Goal: Communication & Community: Participate in discussion

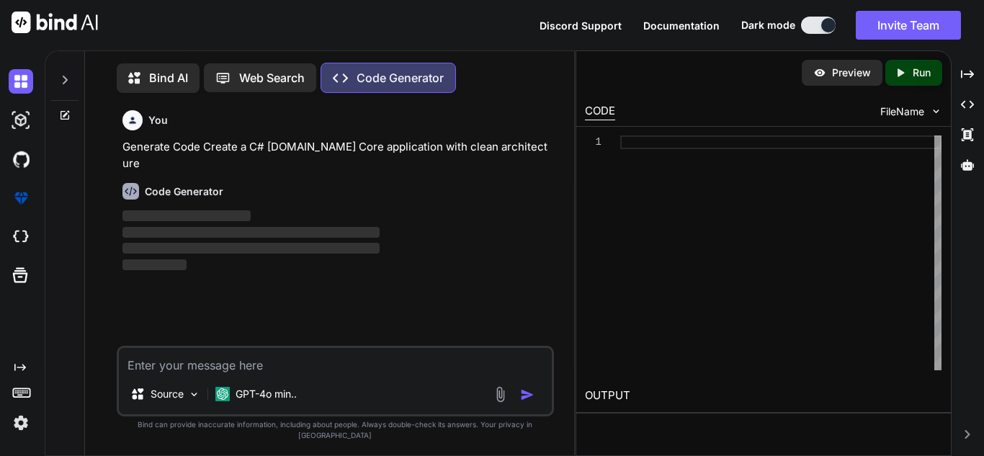
scroll to position [6, 0]
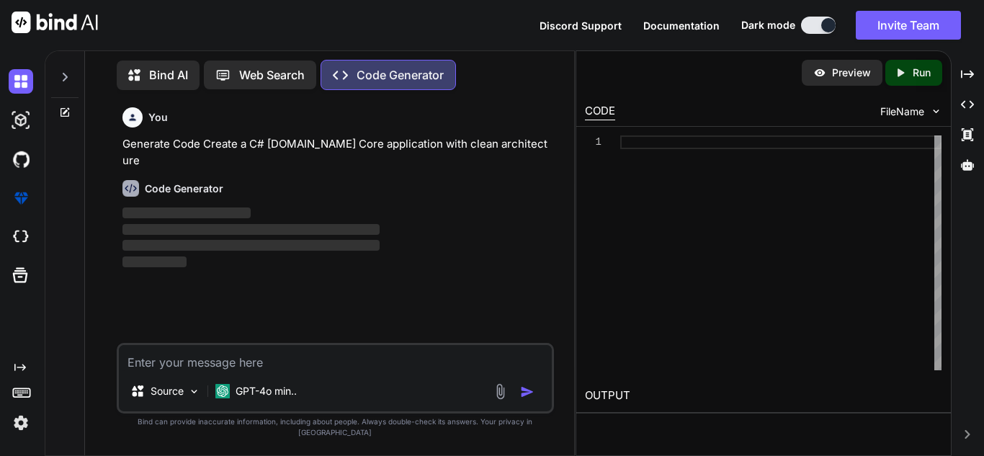
click at [60, 76] on icon at bounding box center [65, 77] width 12 height 12
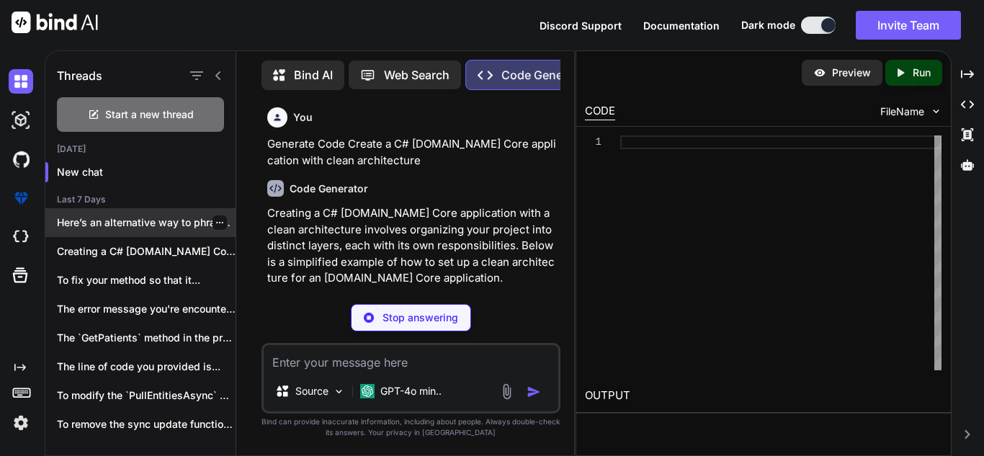
click at [213, 217] on div at bounding box center [220, 222] width 14 height 14
click at [215, 218] on icon "button" at bounding box center [219, 222] width 9 height 9
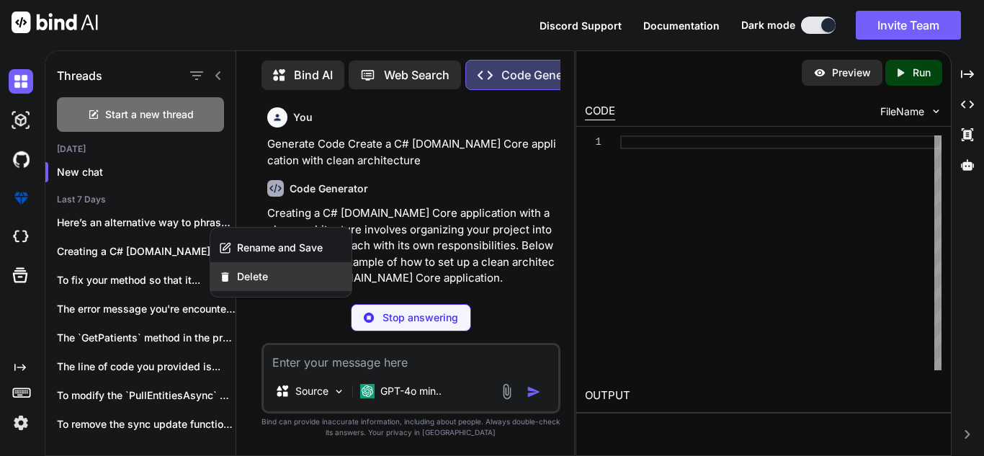
click at [245, 273] on span "Delete" at bounding box center [252, 277] width 31 height 14
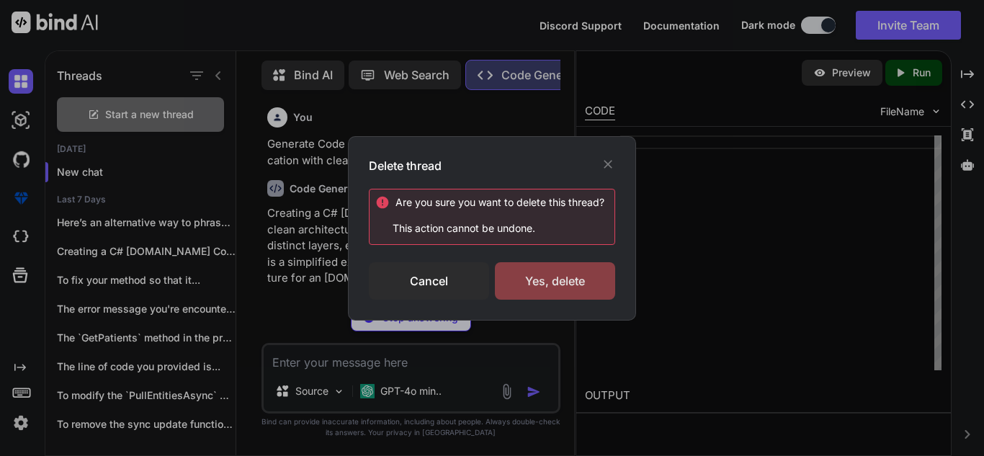
click at [545, 285] on div "Yes, delete" at bounding box center [555, 280] width 120 height 37
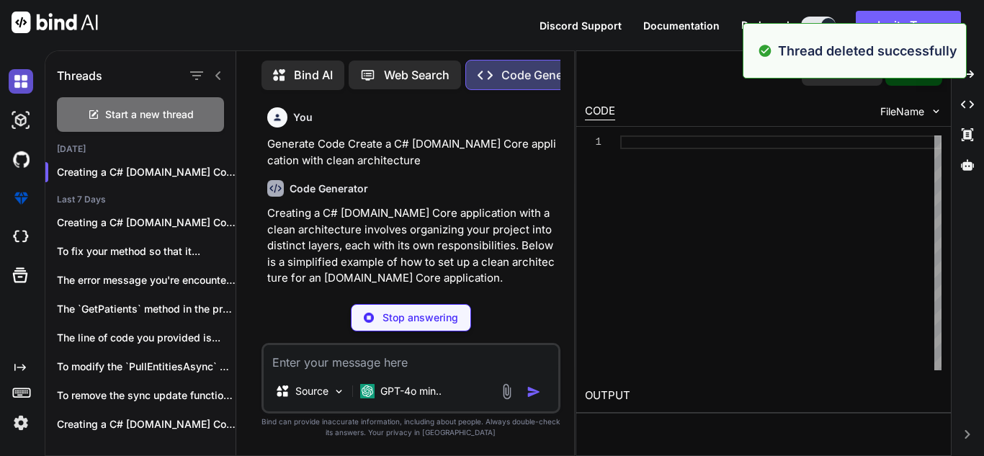
click at [18, 80] on img at bounding box center [21, 81] width 25 height 25
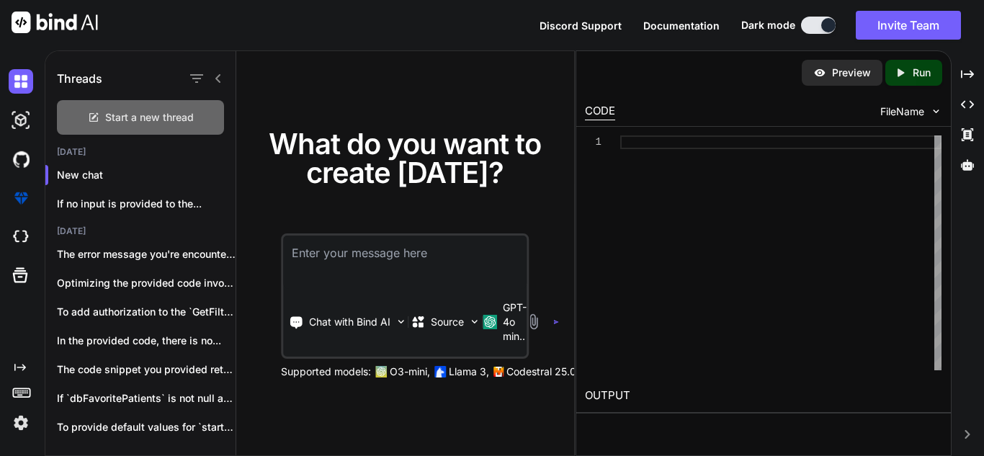
click at [142, 113] on span "Start a new thread" at bounding box center [149, 117] width 89 height 14
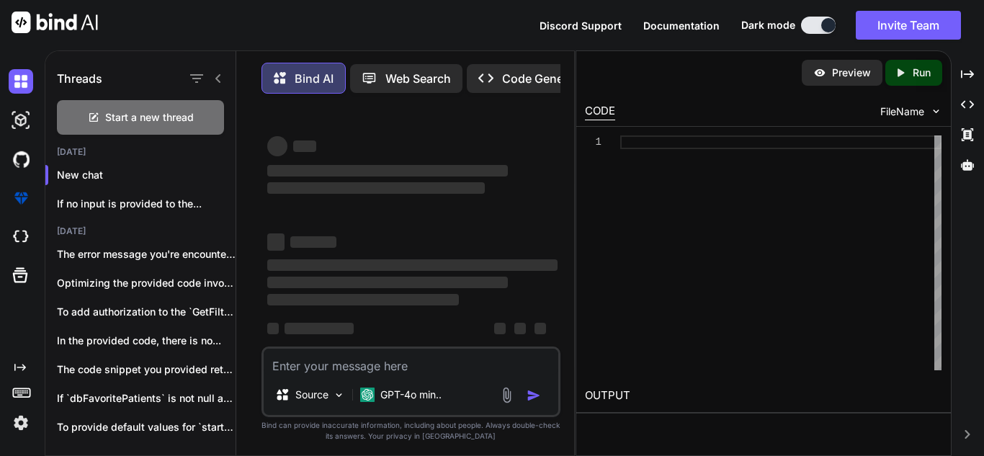
click at [327, 374] on textarea at bounding box center [411, 362] width 295 height 26
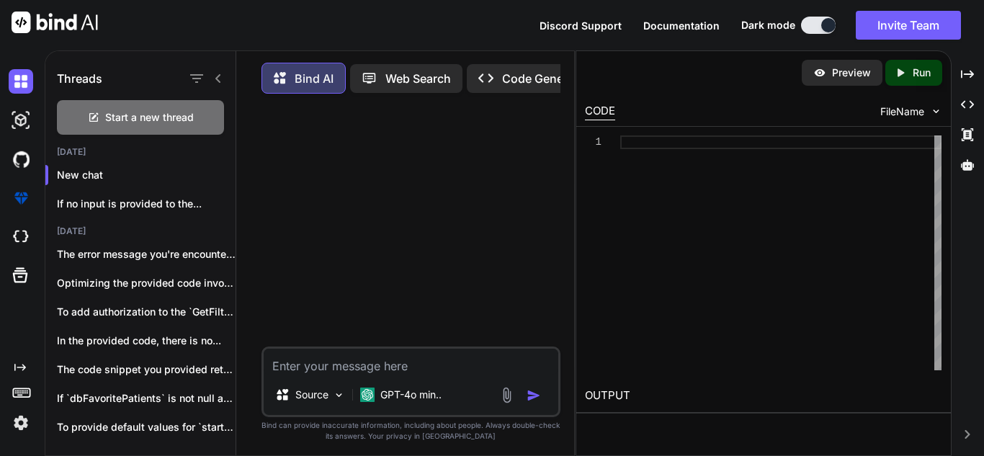
type textarea "x"
type textarea "We used both machine Right Now and starting working on new system for more and …"
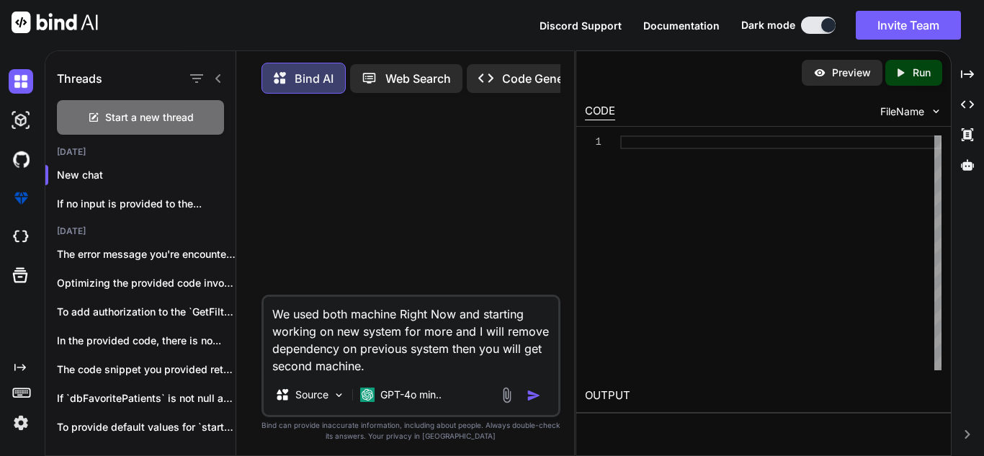
type textarea "x"
type textarea "We used both machine Right Now and starting working on new system for more and …"
type textarea "x"
type textarea "We used both machine Right Now and starting working on new system for more and …"
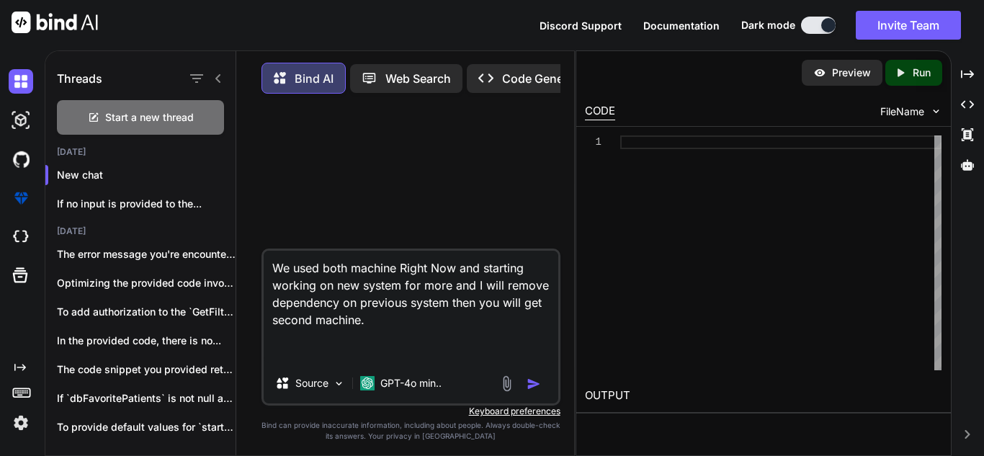
type textarea "x"
type textarea "We used both machine Right Now and starting working on new system for more and …"
type textarea "x"
type textarea "We used both machine Right Now and starting working on new system for more and …"
type textarea "x"
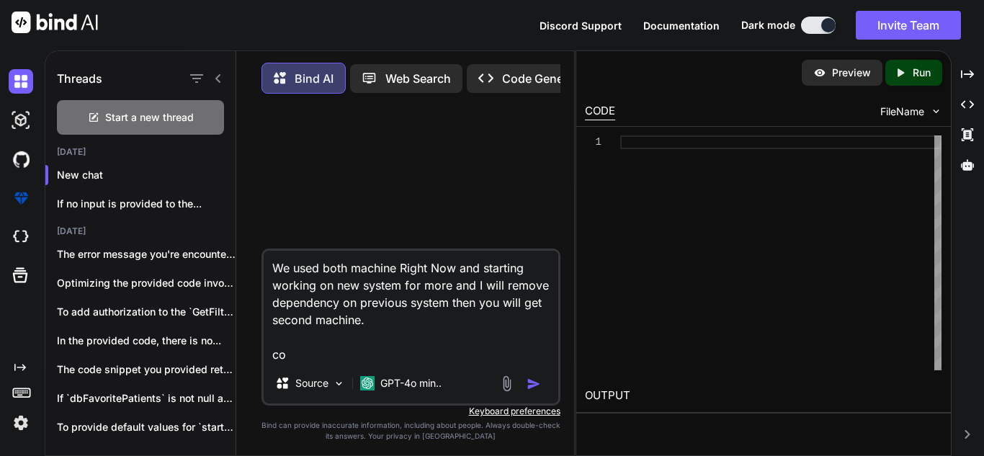
type textarea "We used both machine Right Now and starting working on new system for more and …"
type textarea "x"
type textarea "We used both machine Right Now and starting working on new system for more and …"
type textarea "x"
type textarea "We used both machine Right Now and starting working on new system for more and …"
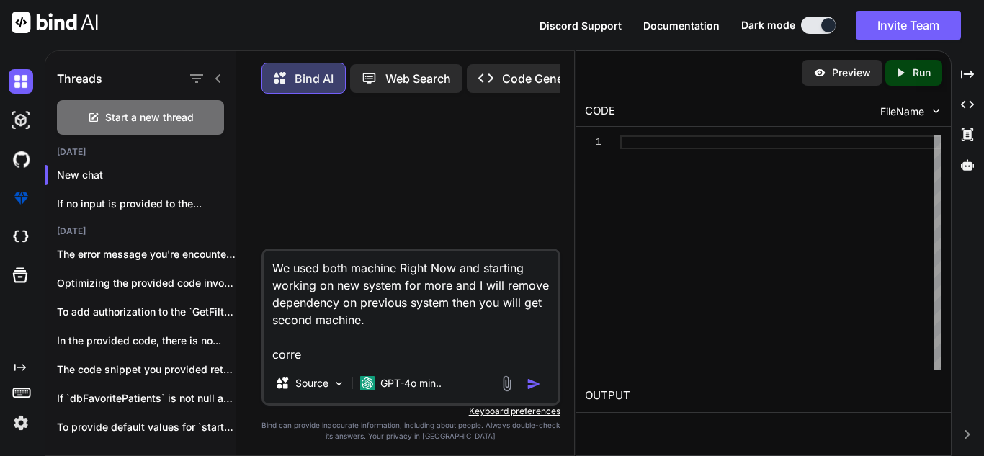
type textarea "x"
type textarea "We used both machine Right Now and starting working on new system for more and …"
type textarea "x"
type textarea "We used both machine Right Now and starting working on new system for more and …"
type textarea "x"
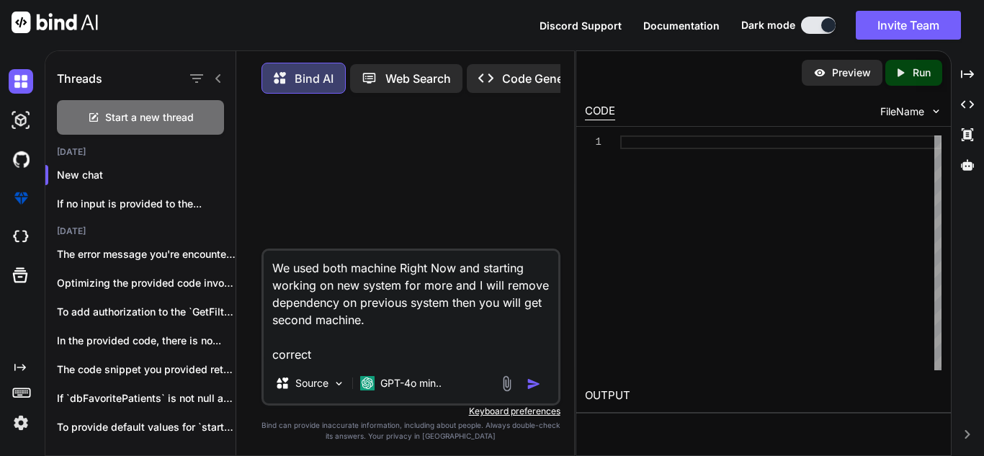
type textarea "We used both machine Right Now and starting working on new system for more and …"
type textarea "x"
type textarea "We used both machine Right Now and starting working on new system for more and …"
type textarea "x"
type textarea "We used both machine Right Now and starting working on new system for more and …"
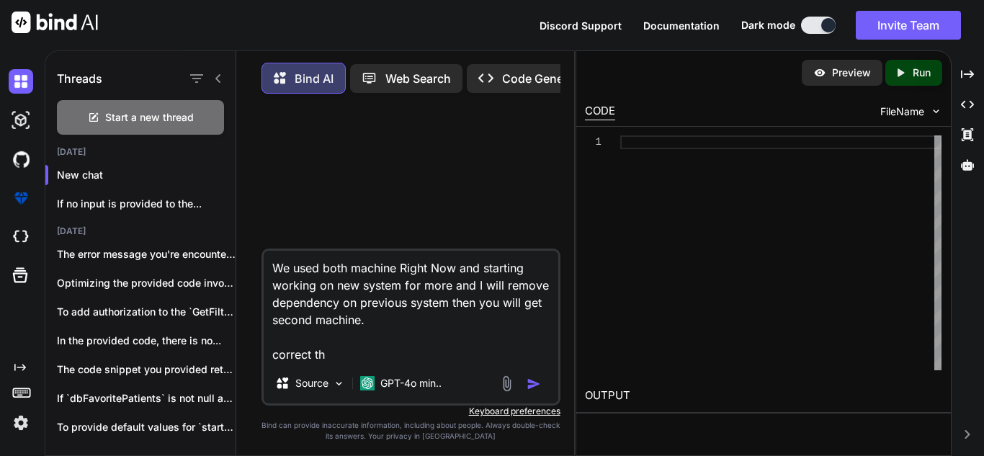
type textarea "x"
type textarea "We used both machine Right Now and starting working on new system for more and …"
type textarea "x"
type textarea "We used both machine Right Now and starting working on new system for more and …"
type textarea "x"
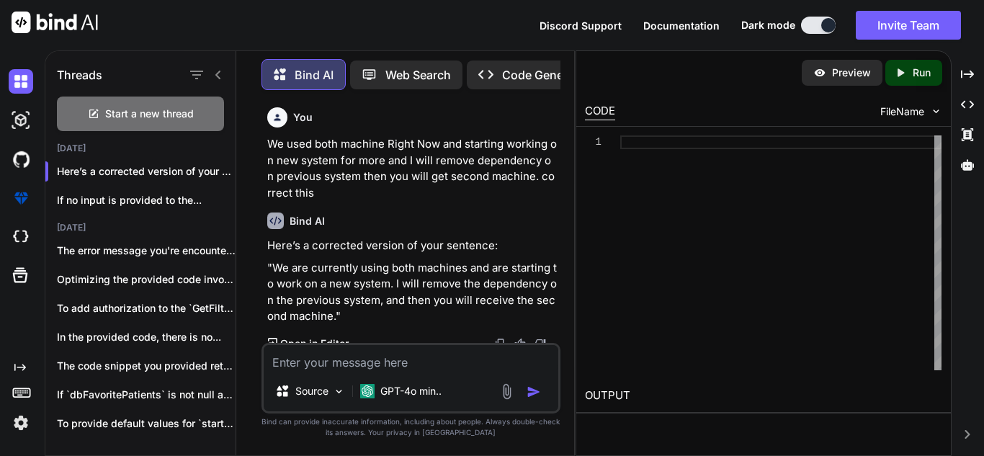
scroll to position [8, 0]
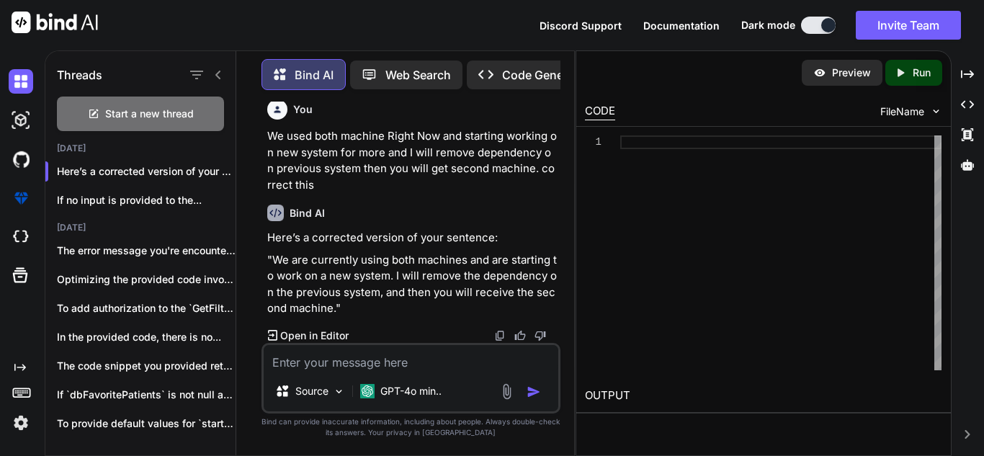
click at [306, 361] on textarea at bounding box center [411, 358] width 295 height 26
type textarea "x"
type textarea "a"
type textarea "x"
type textarea "an"
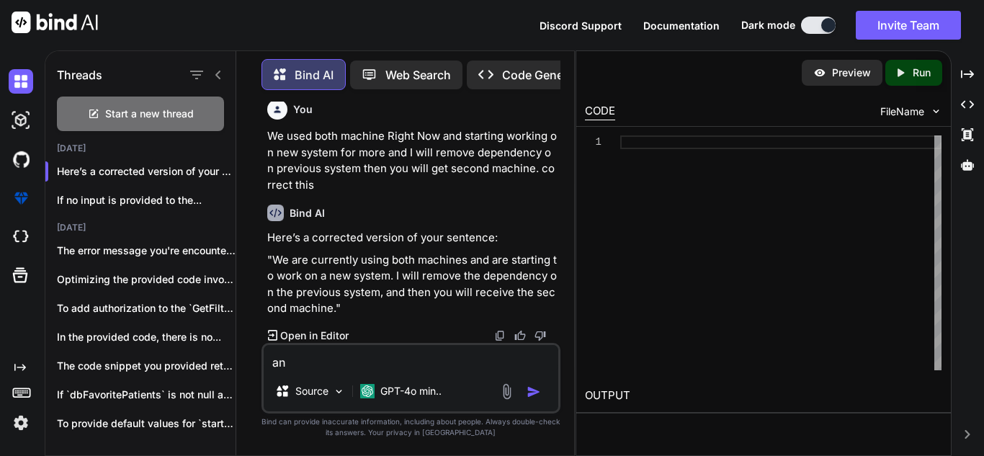
type textarea "x"
type textarea "ano"
type textarea "x"
type textarea "anot"
type textarea "x"
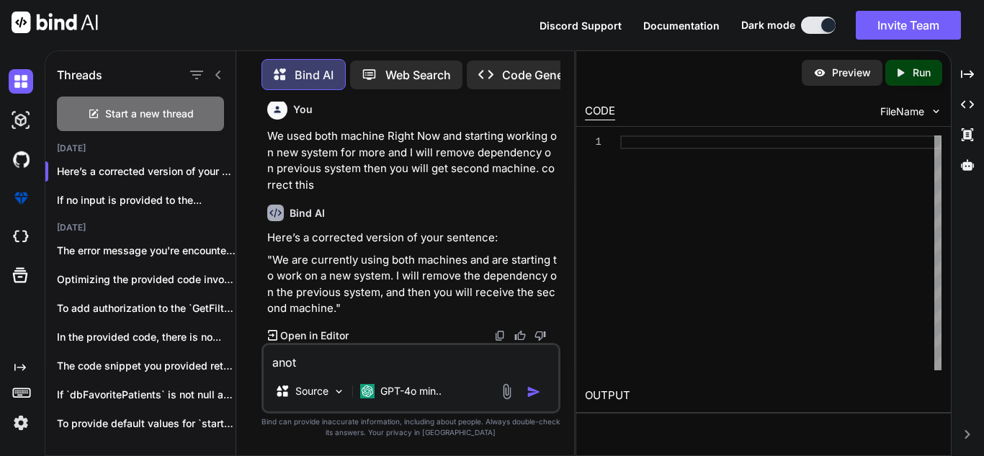
type textarea "anoth"
type textarea "x"
type textarea "anothe"
type textarea "x"
type textarea "another"
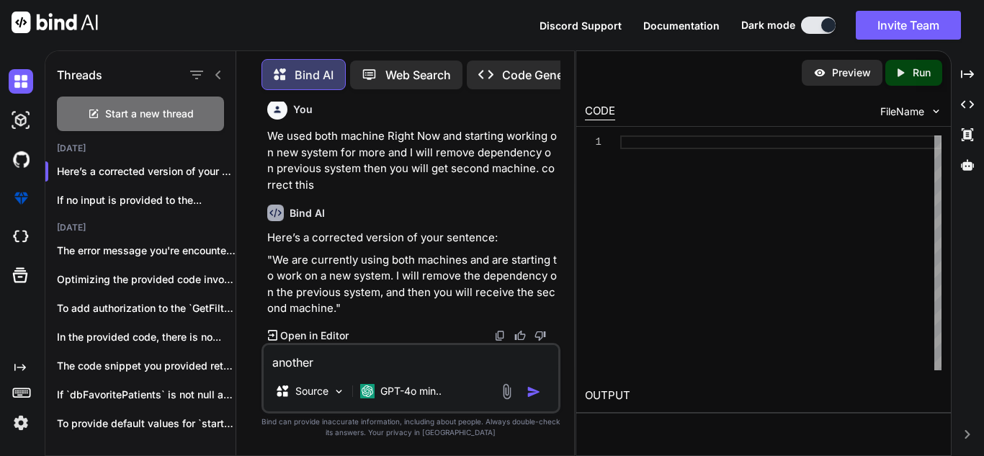
type textarea "x"
type textarea "another"
type textarea "x"
type textarea "another w"
type textarea "x"
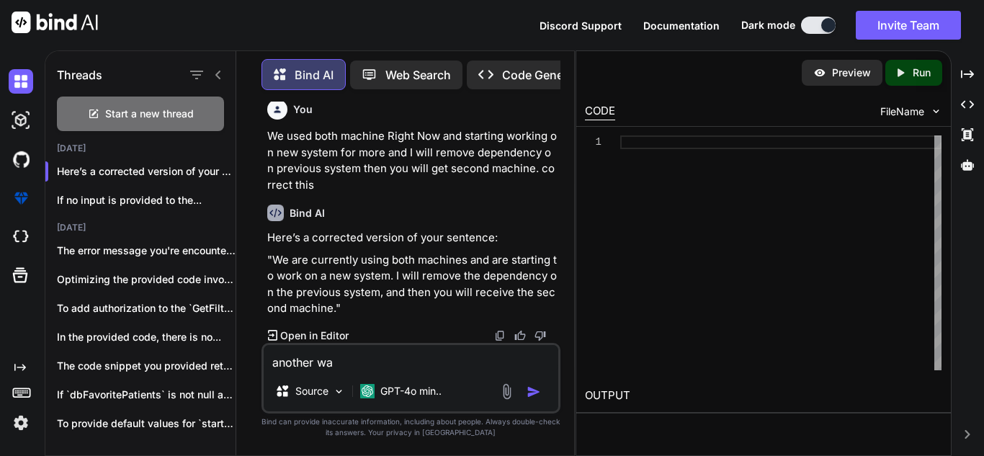
type textarea "another way"
type textarea "x"
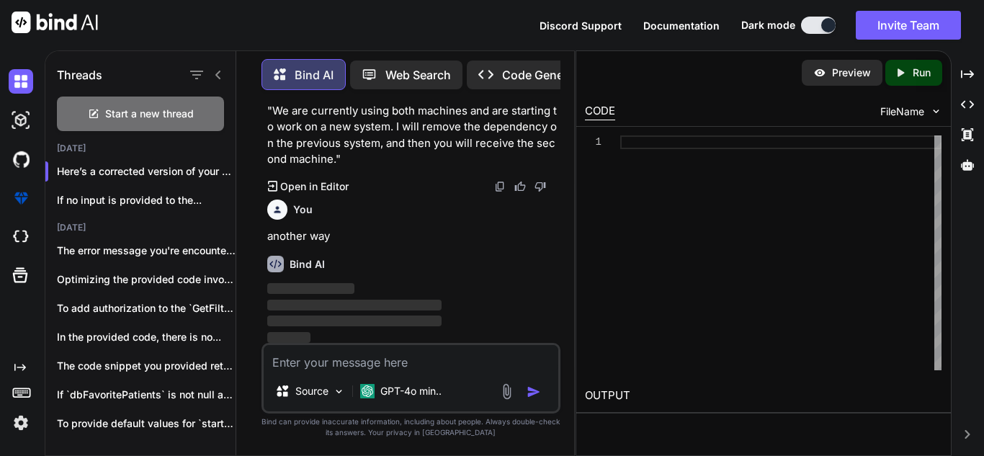
scroll to position [160, 0]
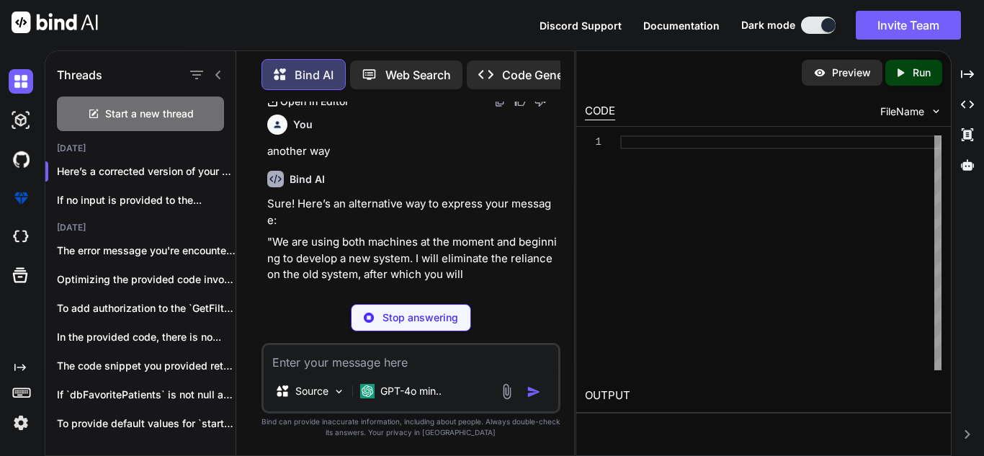
type textarea "x"
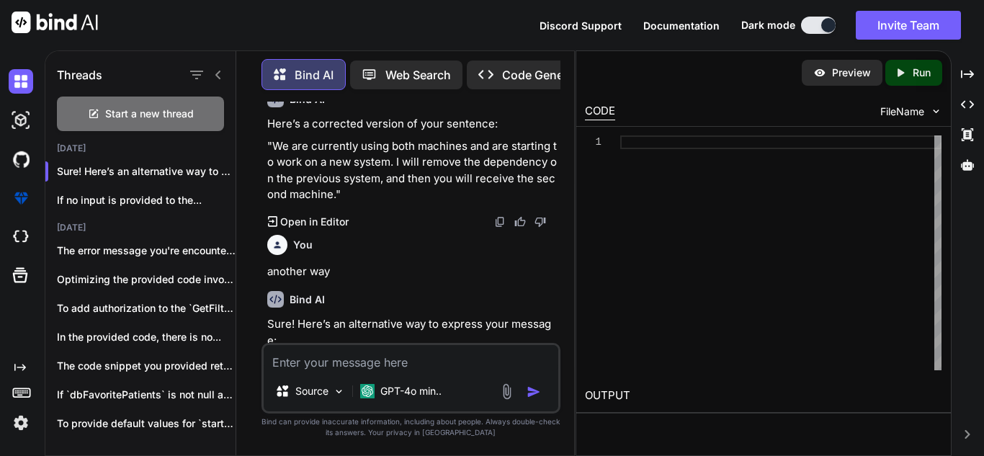
scroll to position [80, 0]
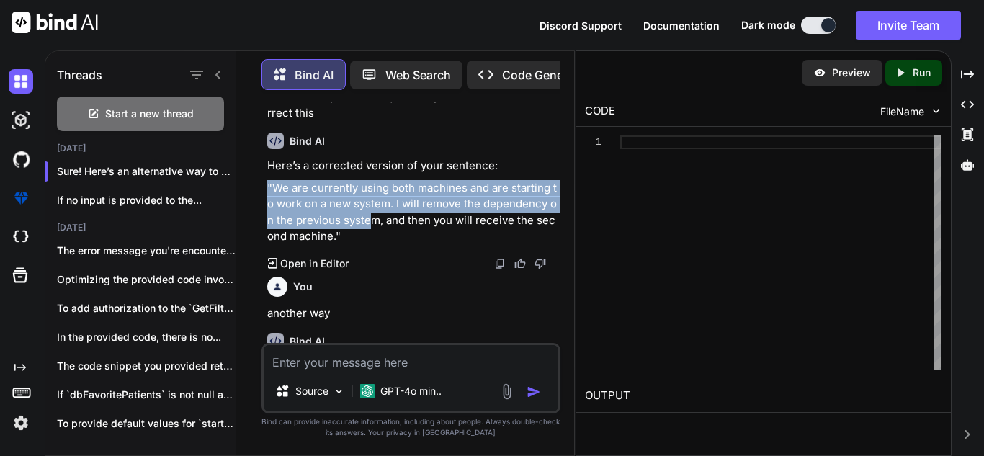
drag, startPoint x: 371, startPoint y: 227, endPoint x: 321, endPoint y: 220, distance: 51.0
click at [256, 193] on div "You We used both machine Right Now and starting working on new system for more …" at bounding box center [411, 279] width 326 height 354
click at [323, 221] on p ""We are currently using both machines and are starting to work on a new system.…" at bounding box center [412, 212] width 290 height 65
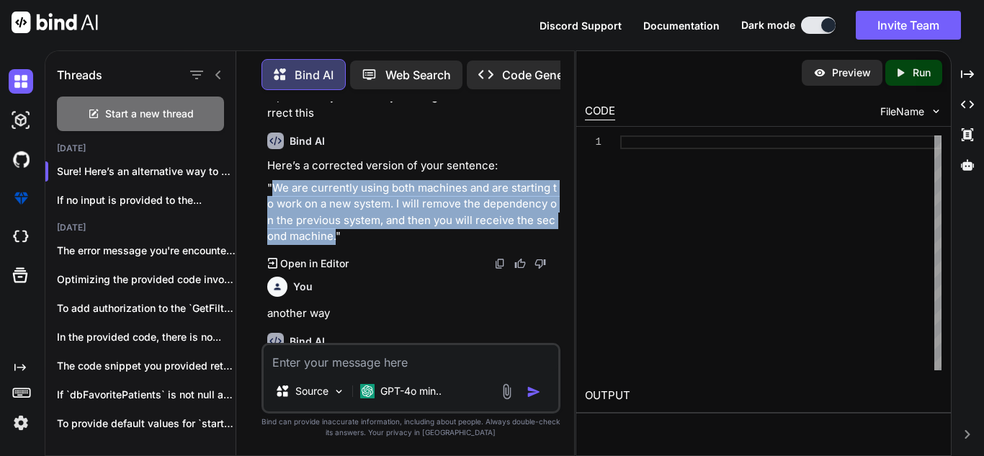
drag, startPoint x: 273, startPoint y: 186, endPoint x: 337, endPoint y: 230, distance: 77.2
click at [337, 230] on p ""We are currently using both machines and are starting to work on a new system.…" at bounding box center [412, 212] width 290 height 65
copy p "We are currently using both machines and are starting to work on a new system. …"
